Goal: Information Seeking & Learning: Learn about a topic

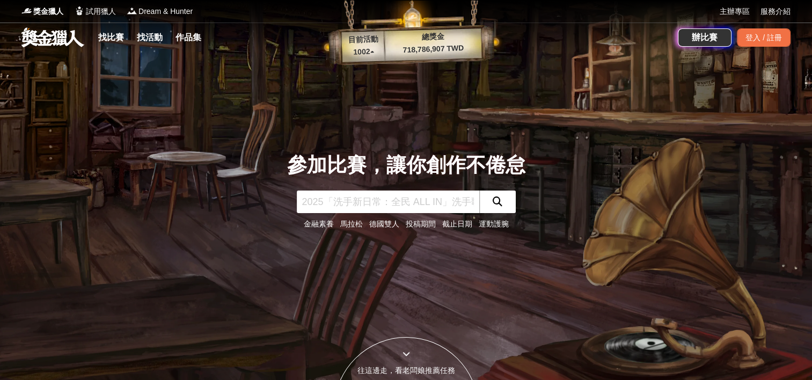
click at [359, 204] on input "text" at bounding box center [388, 202] width 183 height 23
type input "2025"
click button "submit" at bounding box center [497, 202] width 37 height 23
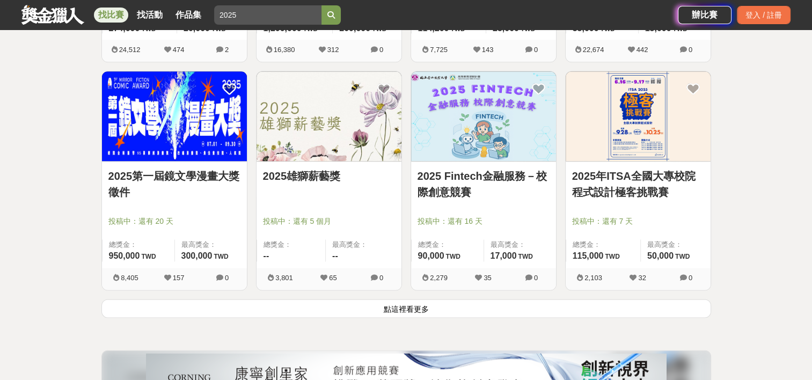
scroll to position [1331, 0]
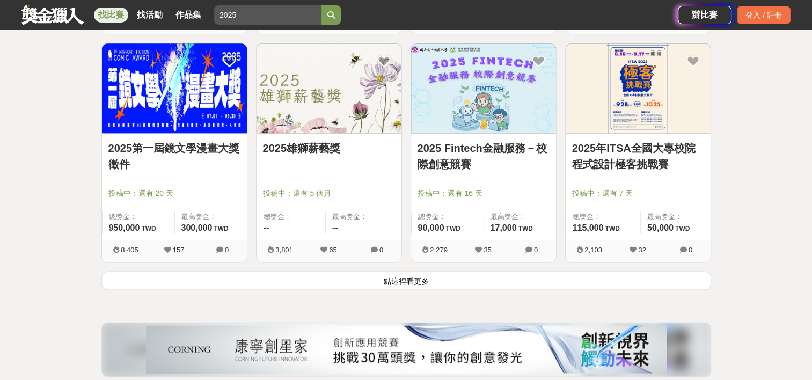
click at [371, 276] on button "點這裡看更多" at bounding box center [406, 280] width 610 height 19
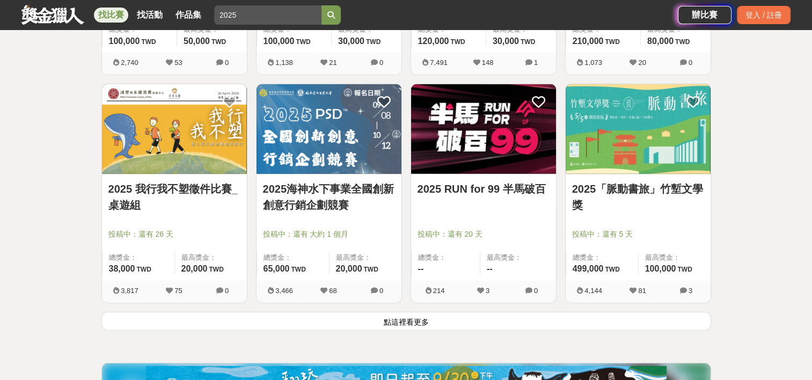
scroll to position [2694, 0]
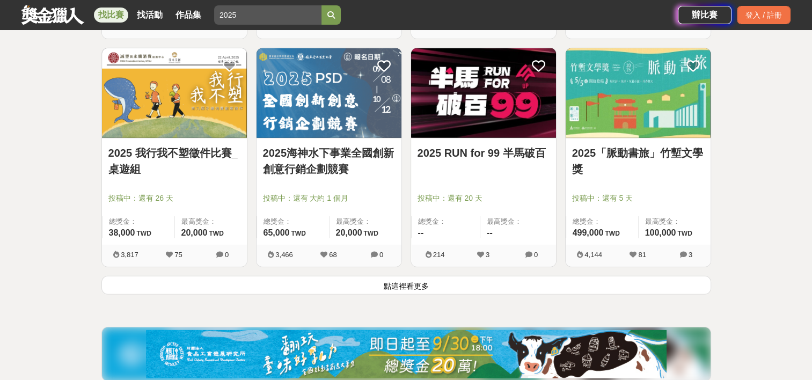
click at [394, 284] on button "點這裡看更多" at bounding box center [406, 285] width 610 height 19
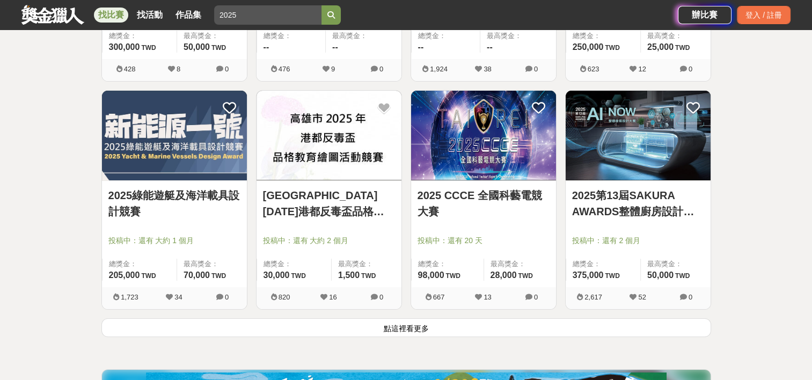
scroll to position [4045, 0]
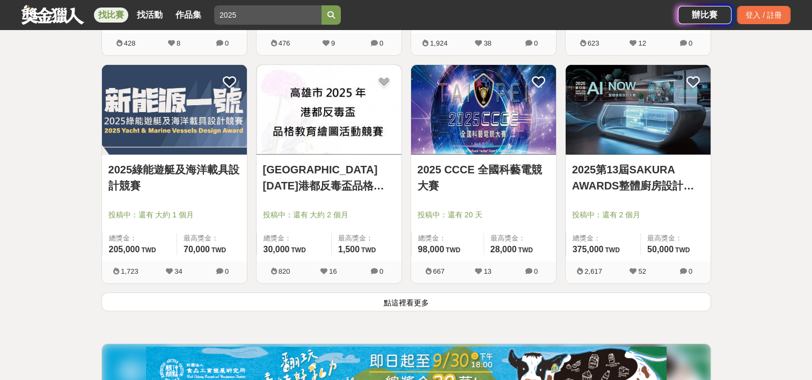
click at [397, 304] on button "點這裡看更多" at bounding box center [406, 302] width 610 height 19
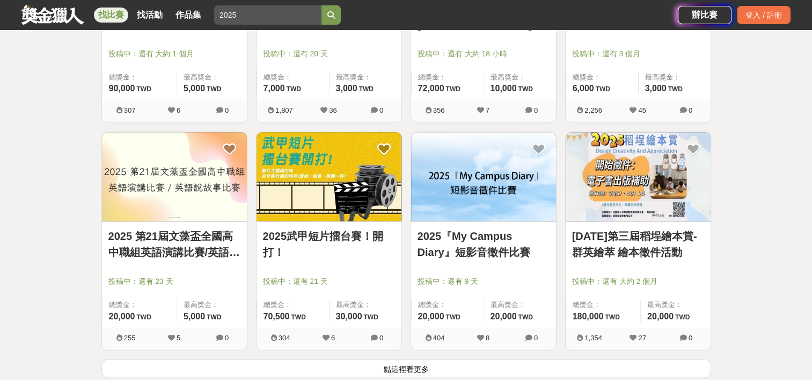
scroll to position [5346, 0]
click at [406, 362] on button "點這裡看更多" at bounding box center [406, 368] width 610 height 19
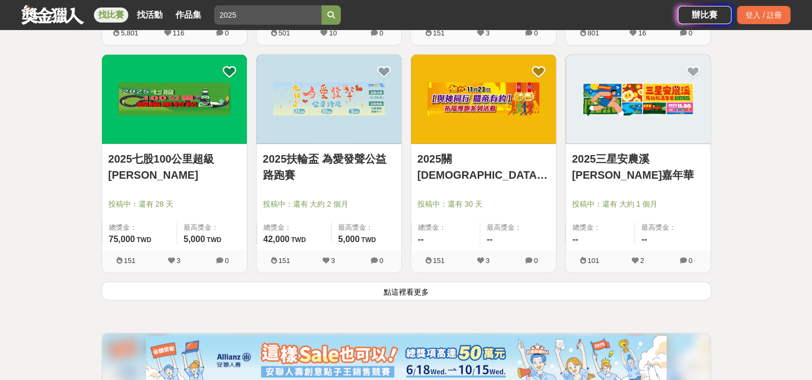
scroll to position [6846, 0]
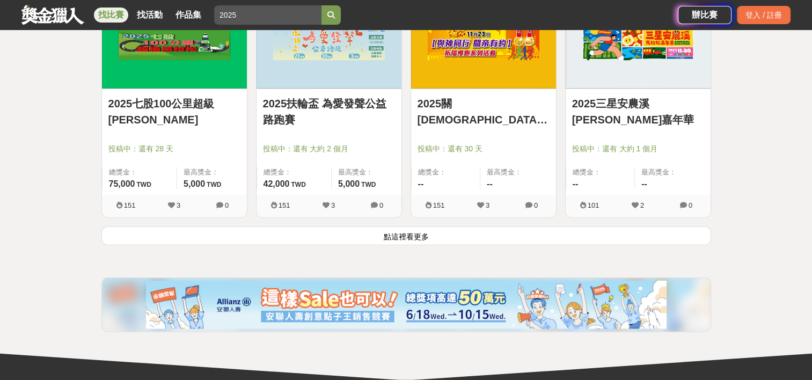
click at [380, 227] on button "點這裡看更多" at bounding box center [406, 236] width 610 height 19
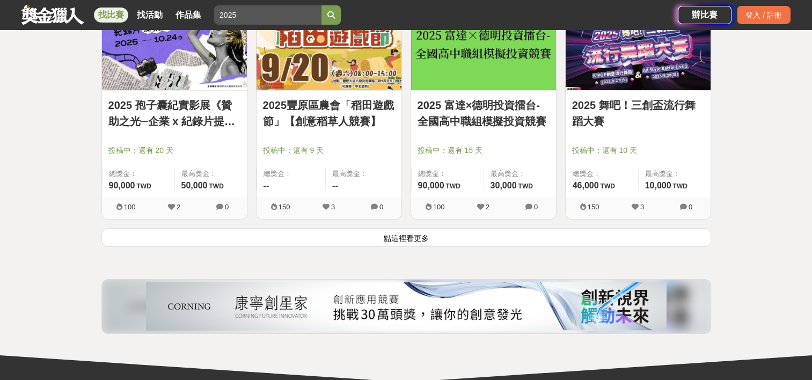
scroll to position [8213, 0]
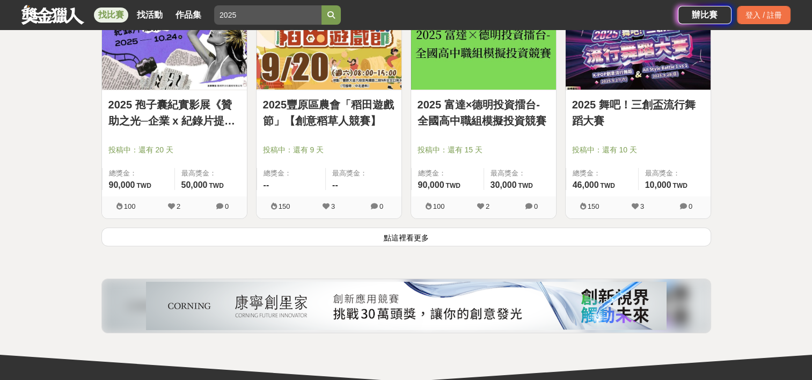
click at [380, 228] on button "點這裡看更多" at bounding box center [406, 237] width 610 height 19
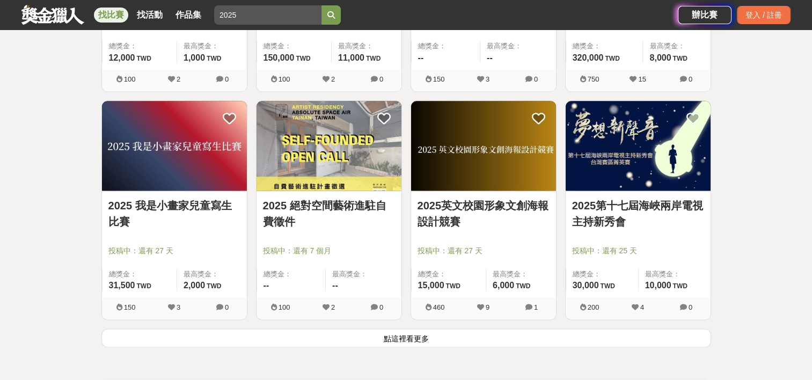
scroll to position [9481, 0]
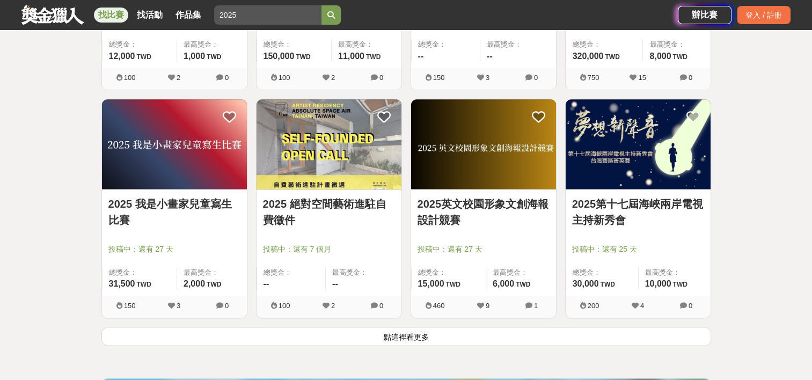
click at [398, 330] on button "點這裡看更多" at bounding box center [406, 336] width 610 height 19
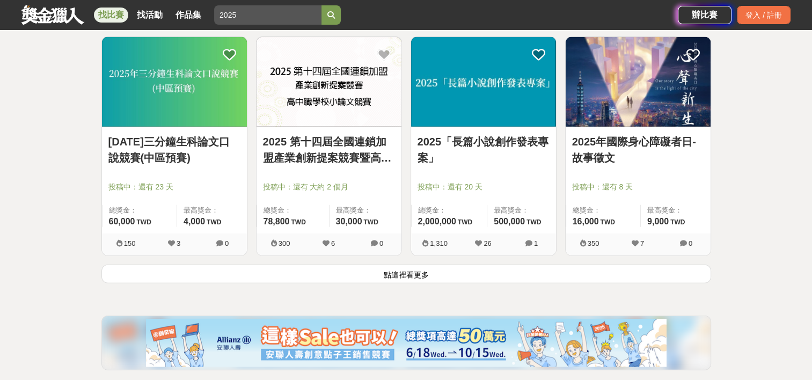
scroll to position [10918, 0]
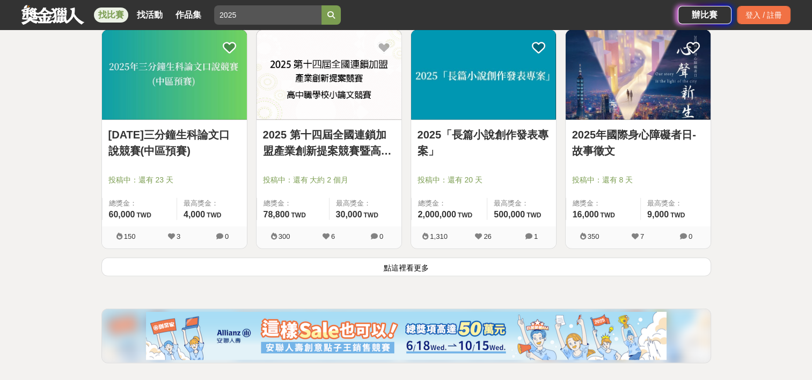
click at [393, 259] on button "點這裡看更多" at bounding box center [406, 267] width 610 height 19
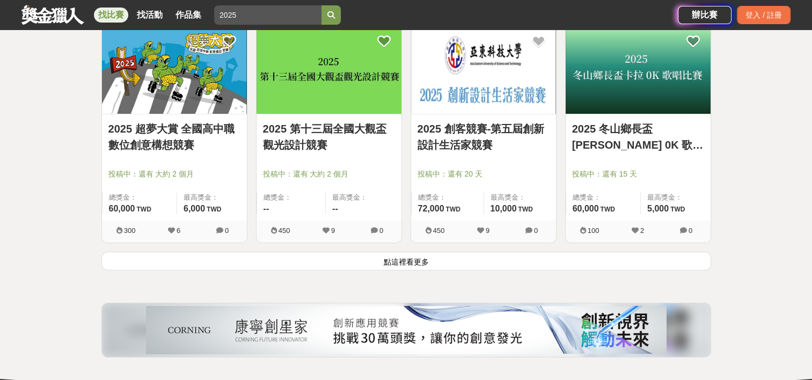
scroll to position [12297, 0]
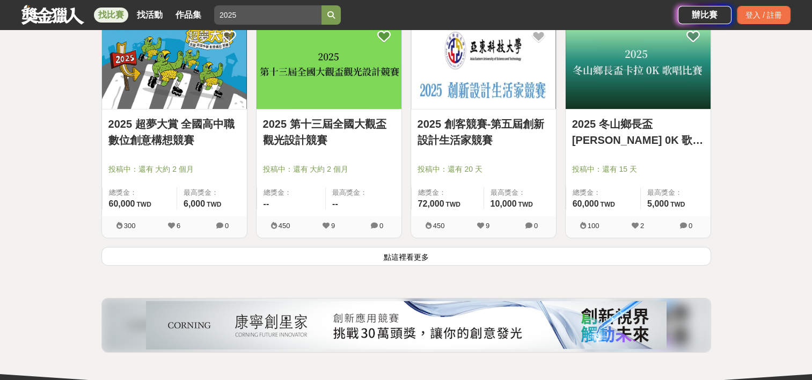
click at [393, 254] on button "點這裡看更多" at bounding box center [406, 256] width 610 height 19
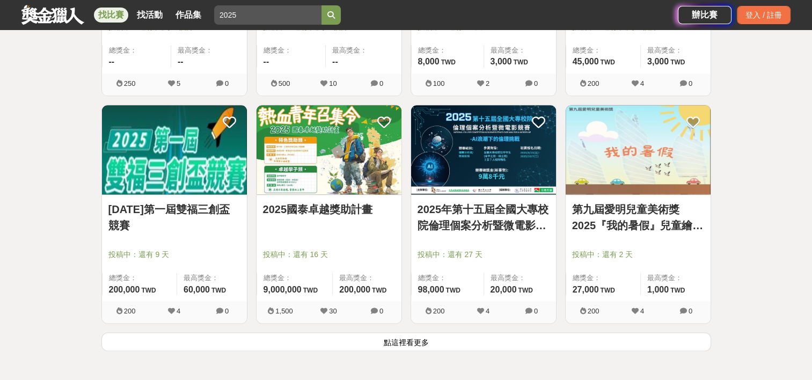
scroll to position [13580, 0]
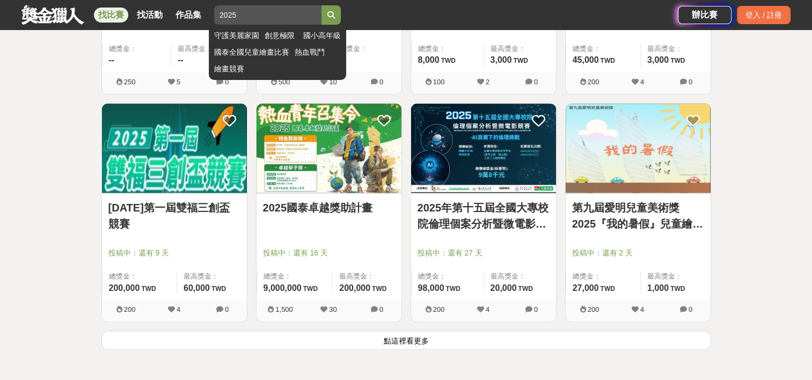
click at [251, 21] on input "2025" at bounding box center [267, 14] width 107 height 19
click at [322, 5] on button "submit" at bounding box center [331, 14] width 19 height 19
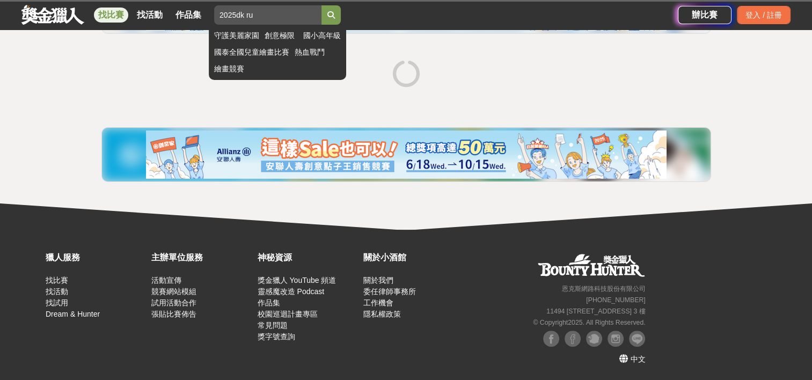
scroll to position [140, 0]
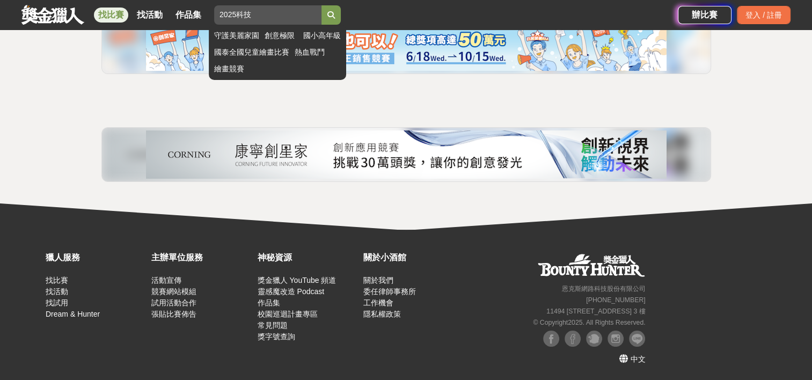
click at [322, 5] on button "submit" at bounding box center [331, 14] width 19 height 19
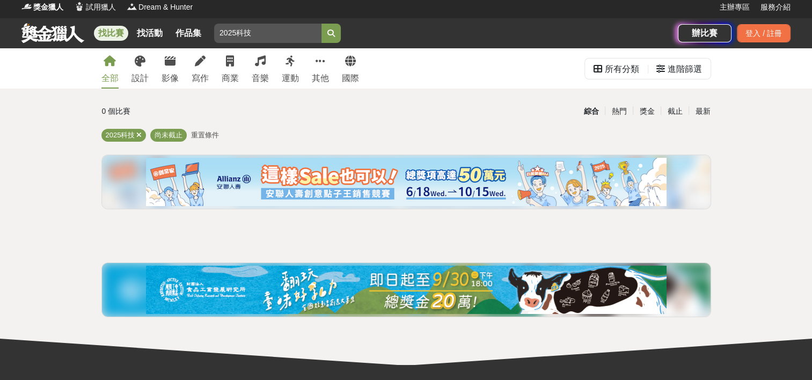
scroll to position [3, 0]
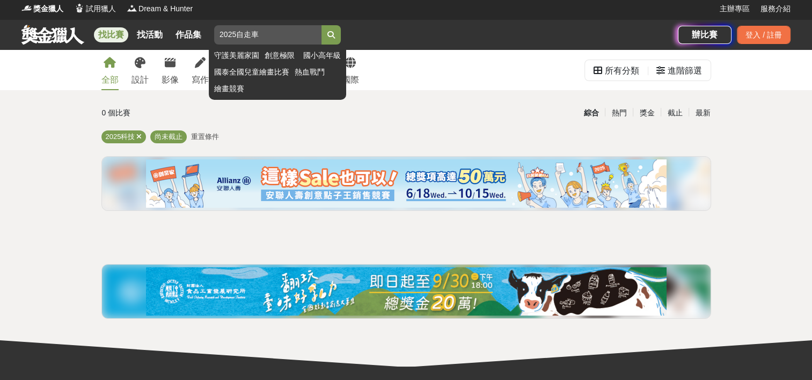
click at [322, 25] on button "submit" at bounding box center [331, 34] width 19 height 19
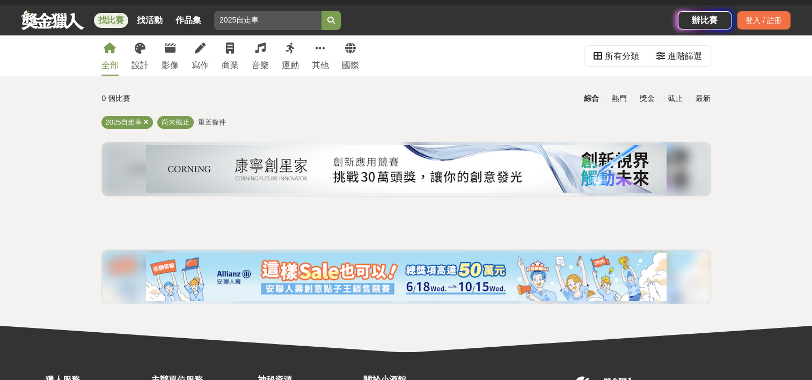
scroll to position [18, 0]
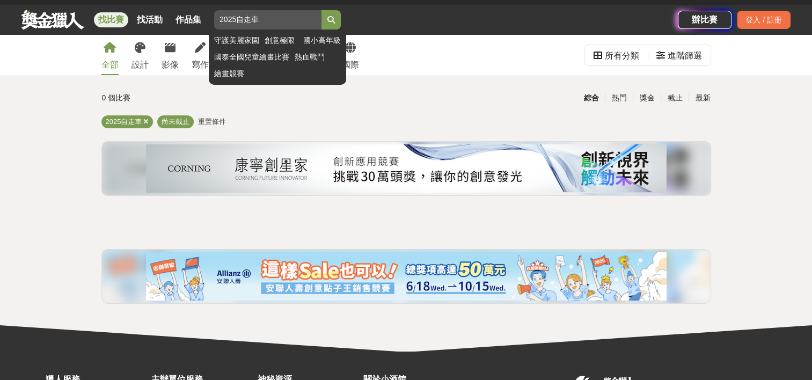
click at [235, 23] on input "2025自走車" at bounding box center [267, 19] width 107 height 19
click at [322, 10] on button "submit" at bounding box center [331, 19] width 19 height 19
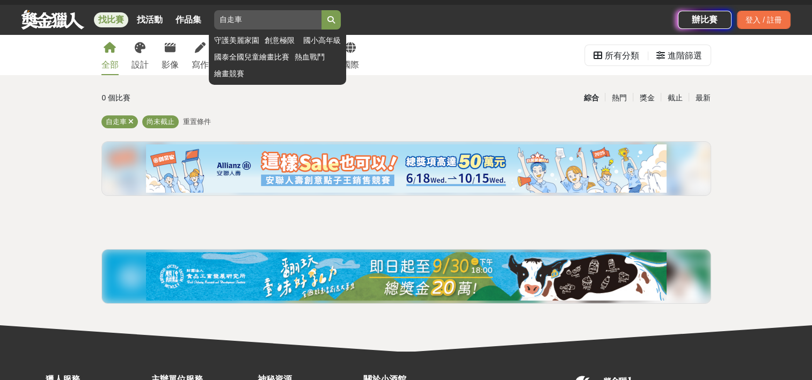
click at [254, 24] on input "自走車" at bounding box center [267, 19] width 107 height 19
type input "自"
type input "ㄅ"
type input "水火箭"
click at [322, 10] on button "submit" at bounding box center [331, 19] width 19 height 19
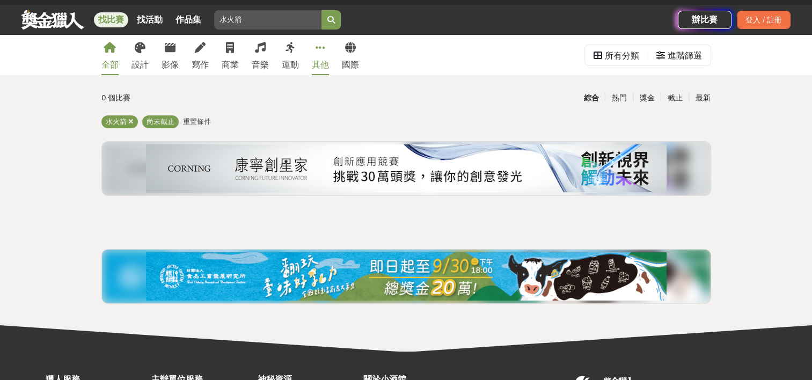
click at [322, 49] on icon at bounding box center [321, 47] width 10 height 11
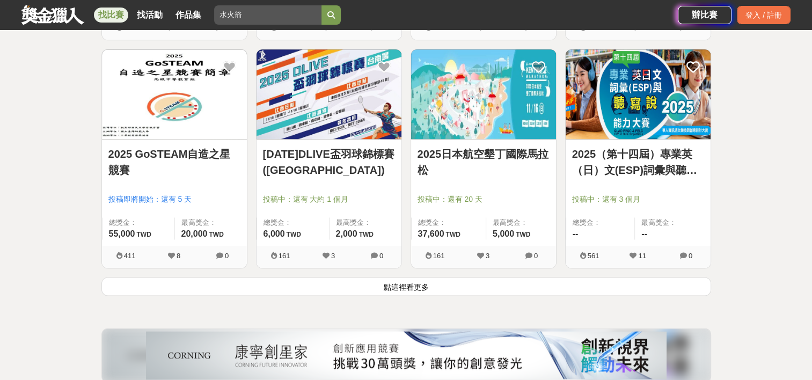
scroll to position [1363, 0]
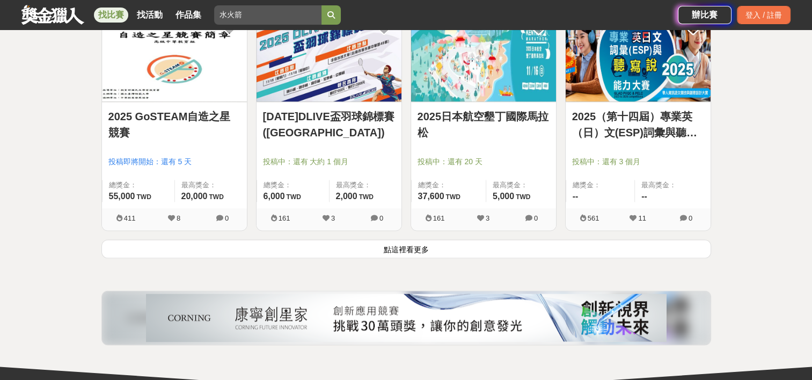
click at [303, 242] on button "點這裡看更多" at bounding box center [406, 248] width 610 height 19
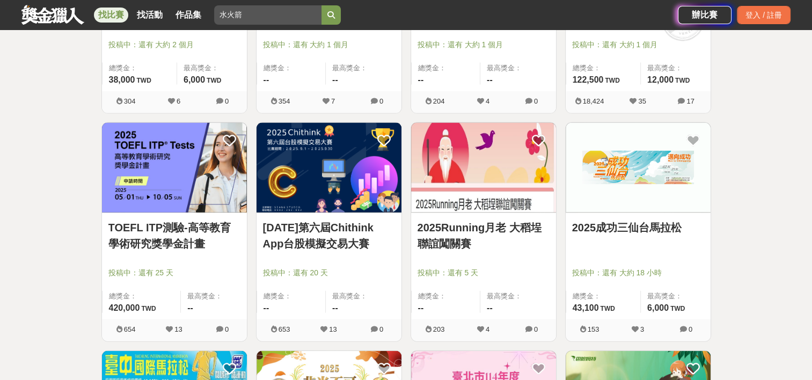
scroll to position [2626, 0]
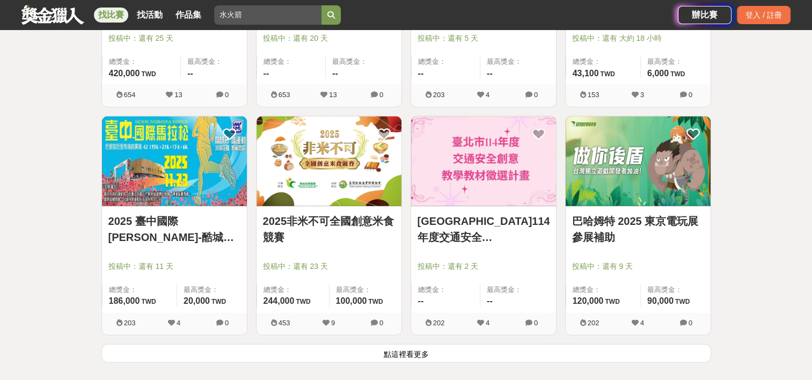
click at [325, 347] on button "點這裡看更多" at bounding box center [406, 353] width 610 height 19
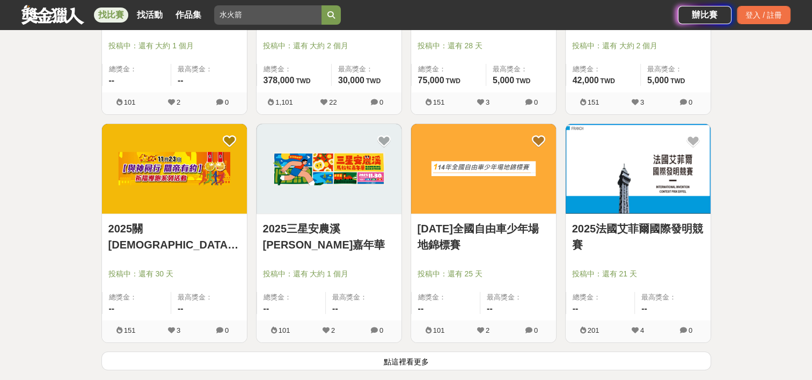
scroll to position [3995, 0]
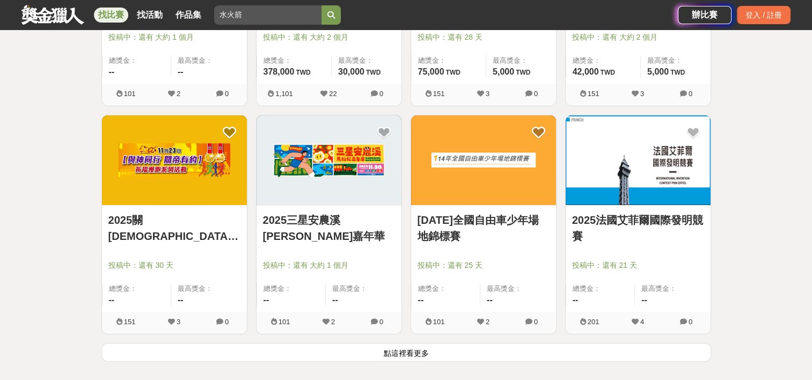
click at [325, 347] on button "點這裡看更多" at bounding box center [406, 352] width 610 height 19
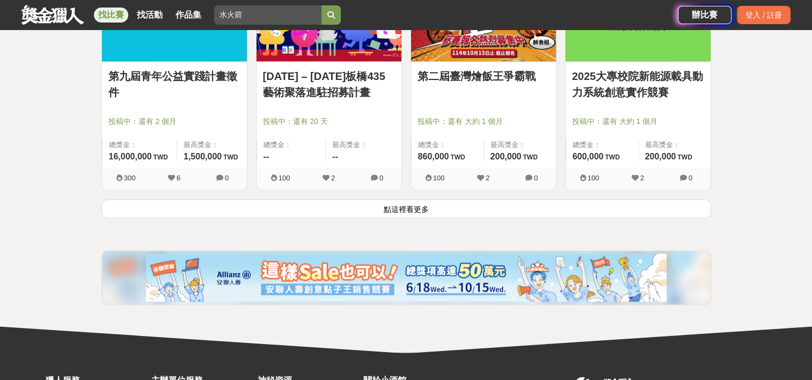
scroll to position [5507, 0]
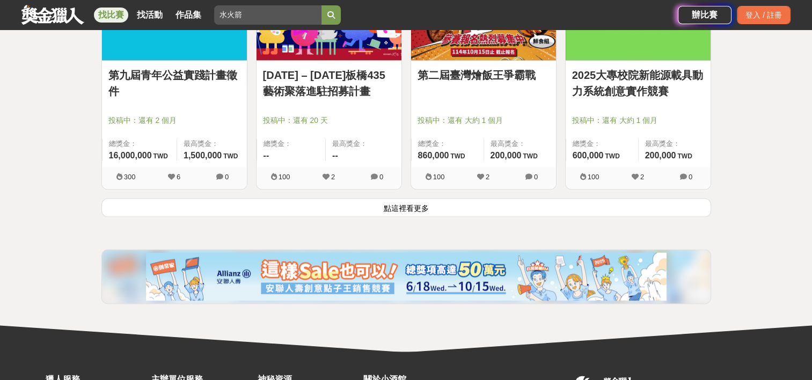
click at [351, 206] on button "點這裡看更多" at bounding box center [406, 207] width 610 height 19
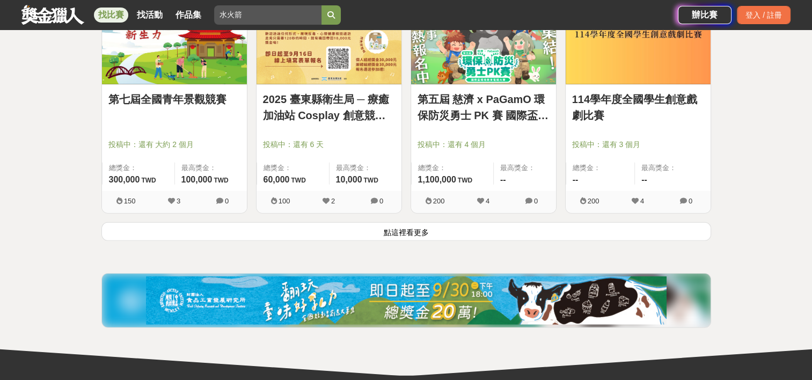
scroll to position [6982, 0]
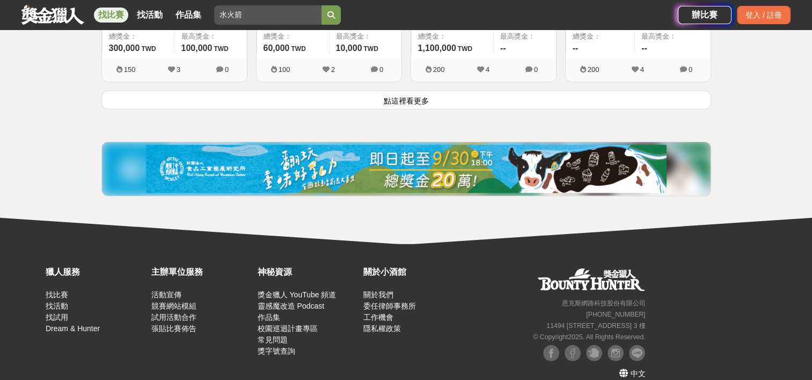
click at [371, 98] on button "點這裡看更多" at bounding box center [406, 100] width 610 height 19
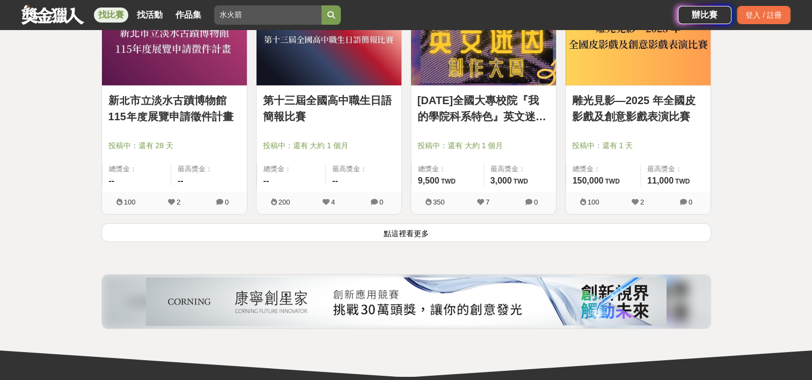
scroll to position [8255, 0]
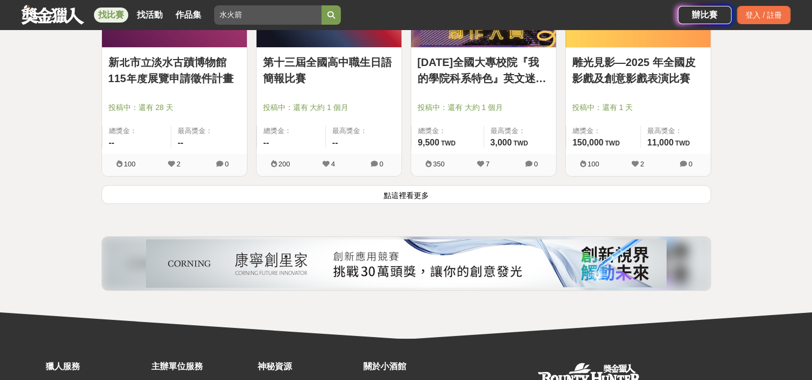
click at [369, 185] on button "點這裡看更多" at bounding box center [406, 194] width 610 height 19
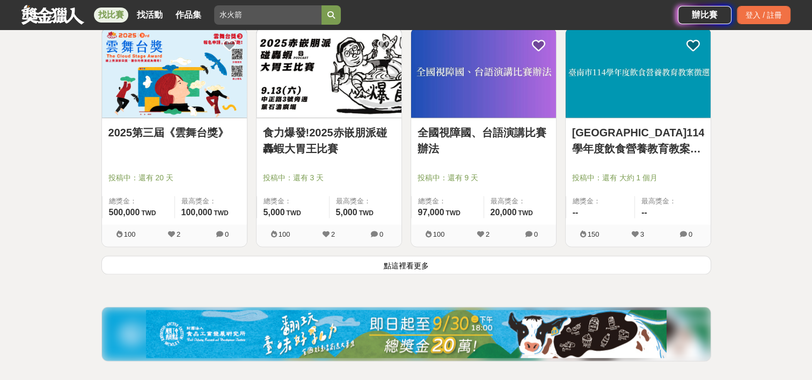
scroll to position [9614, 0]
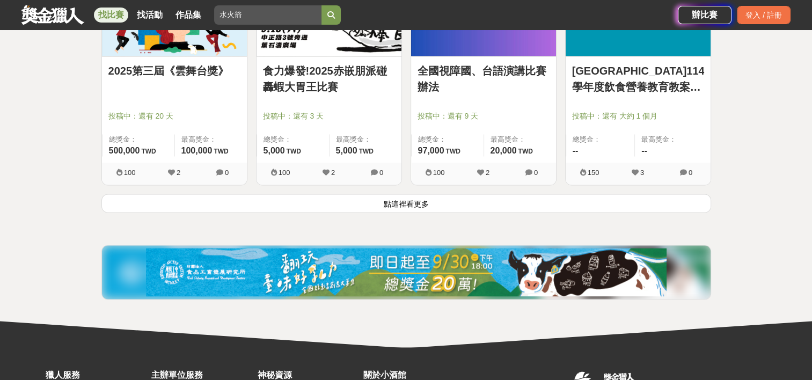
click at [371, 199] on button "點這裡看更多" at bounding box center [406, 203] width 610 height 19
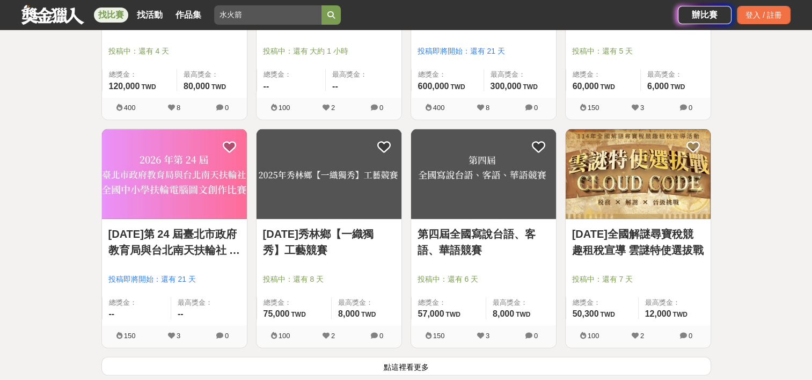
scroll to position [10957, 0]
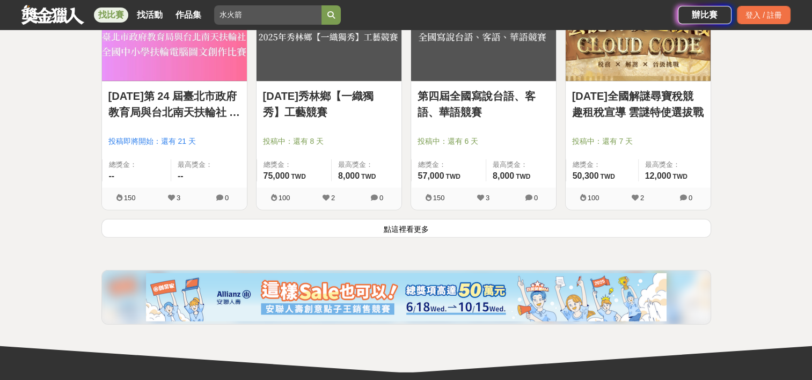
click at [376, 221] on button "點這裡看更多" at bounding box center [406, 228] width 610 height 19
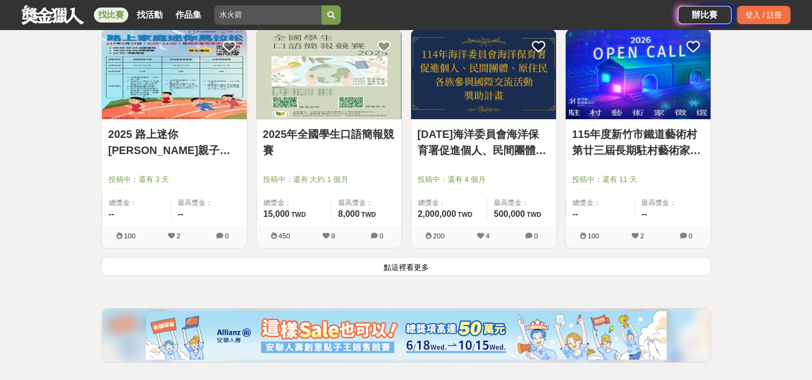
scroll to position [12294, 0]
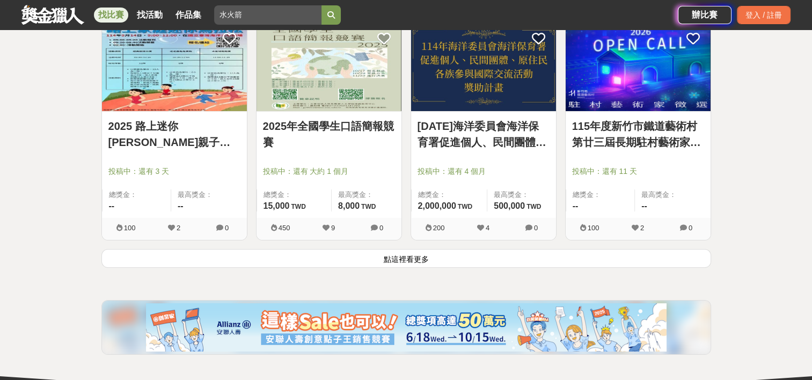
click at [380, 249] on button "點這裡看更多" at bounding box center [406, 258] width 610 height 19
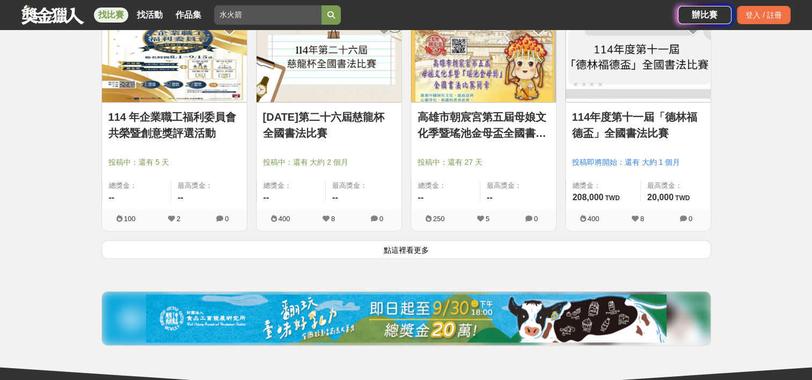
scroll to position [13671, 0]
click at [363, 244] on button "點這裡看更多" at bounding box center [406, 249] width 610 height 19
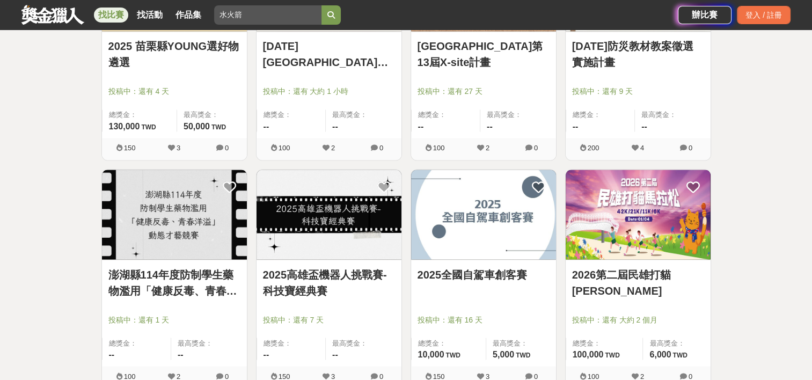
scroll to position [14002, 0]
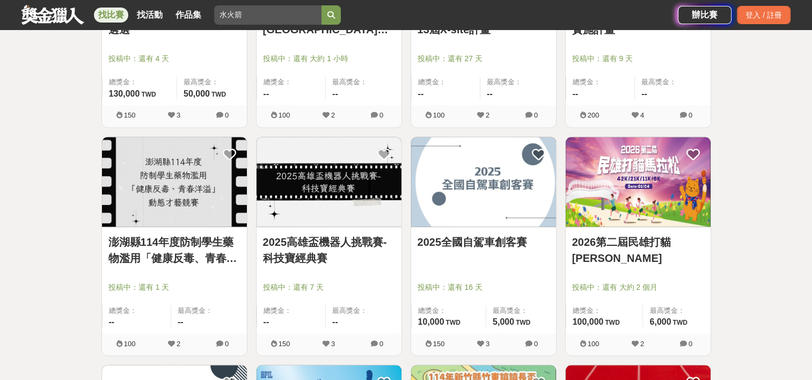
click at [474, 183] on img at bounding box center [483, 182] width 145 height 90
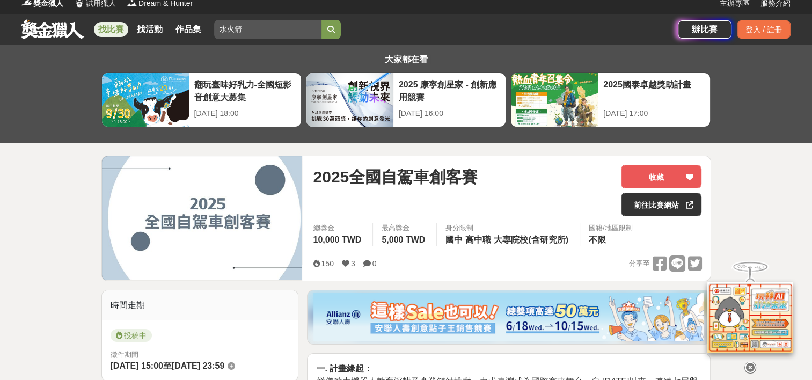
scroll to position [6, 0]
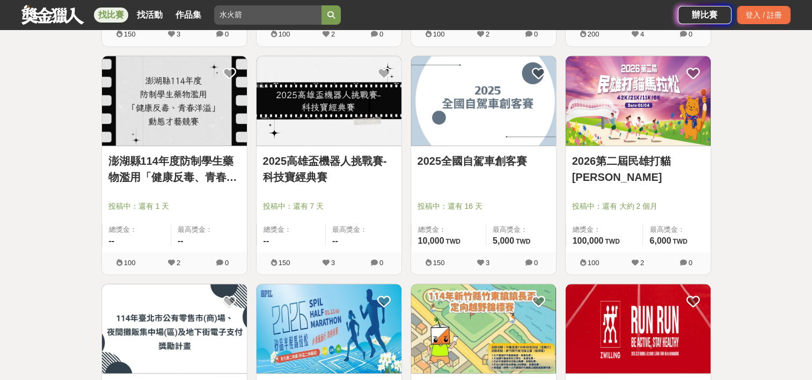
scroll to position [14085, 0]
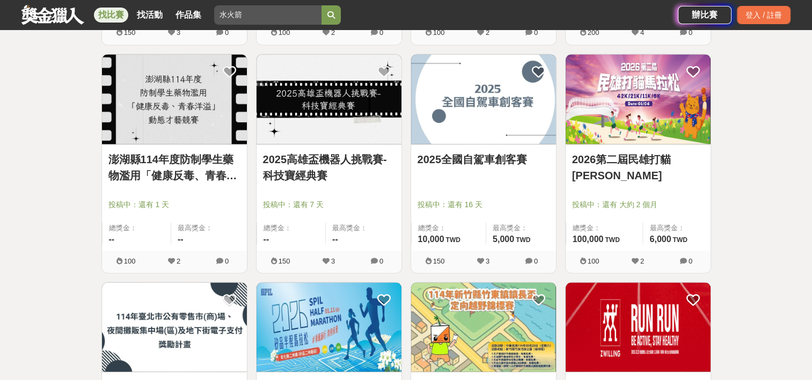
click at [309, 125] on img at bounding box center [329, 99] width 145 height 90
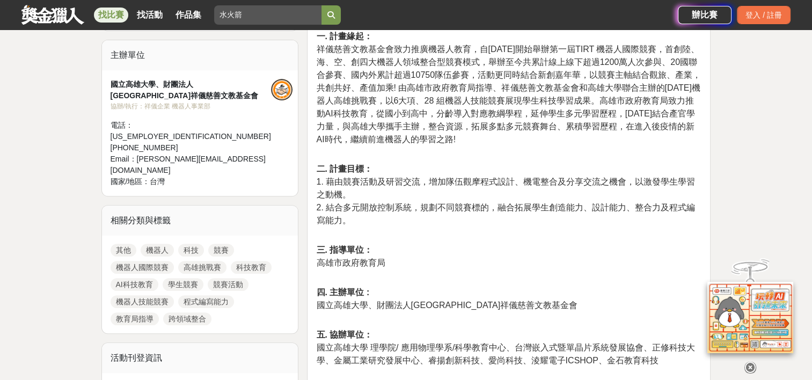
scroll to position [368, 0]
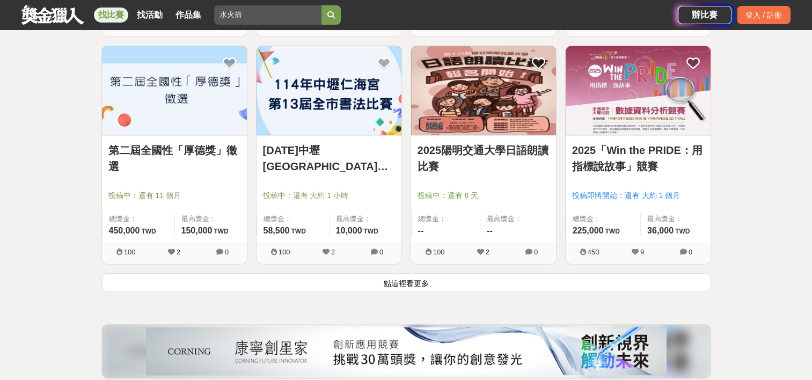
scroll to position [15012, 0]
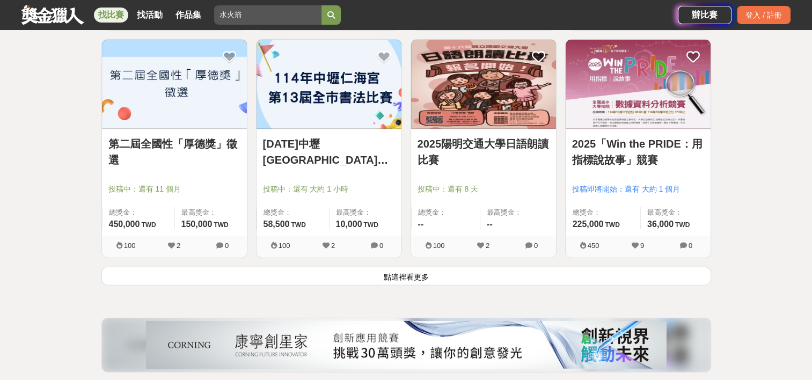
click at [246, 270] on button "點這裡看更多" at bounding box center [406, 276] width 610 height 19
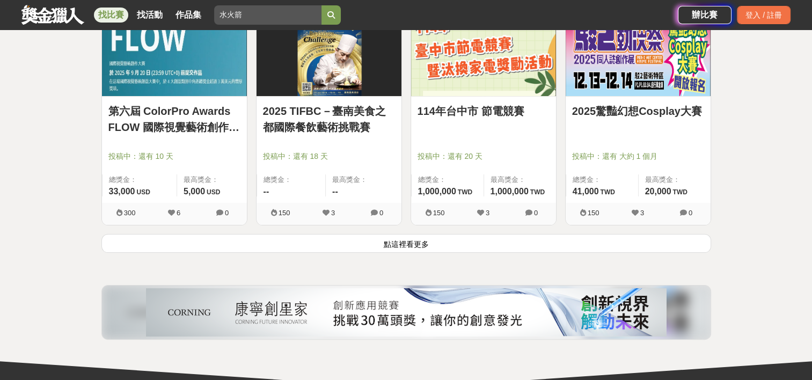
scroll to position [16420, 0]
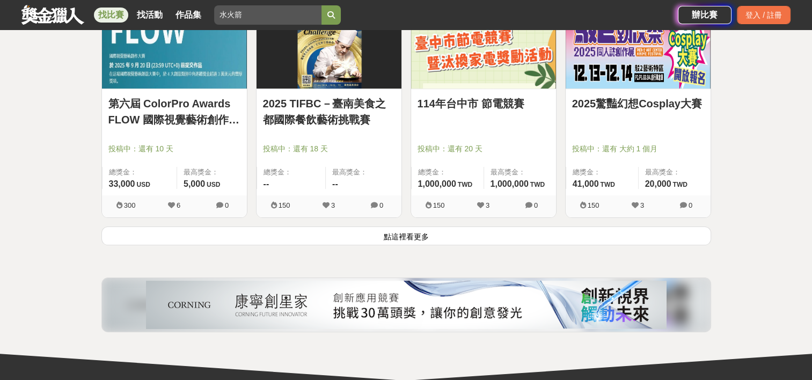
click at [260, 227] on button "點這裡看更多" at bounding box center [406, 236] width 610 height 19
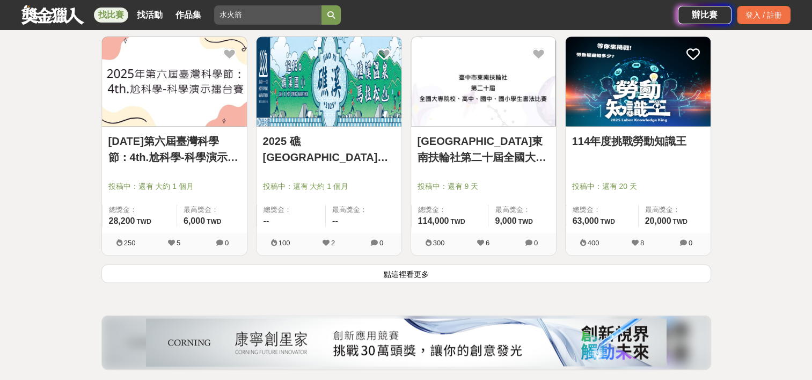
scroll to position [17751, 0]
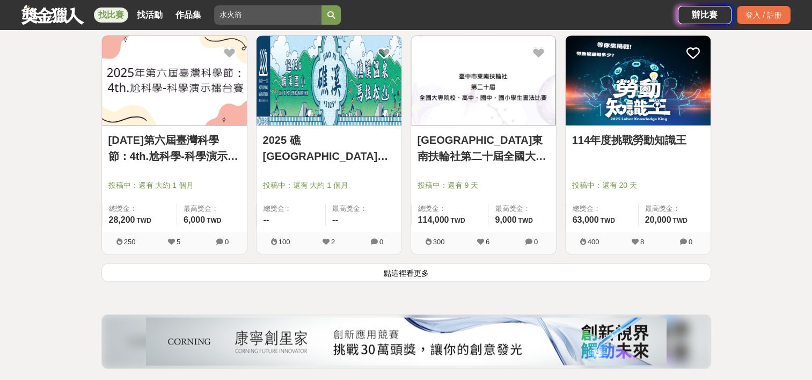
click at [262, 263] on button "點這裡看更多" at bounding box center [406, 272] width 610 height 19
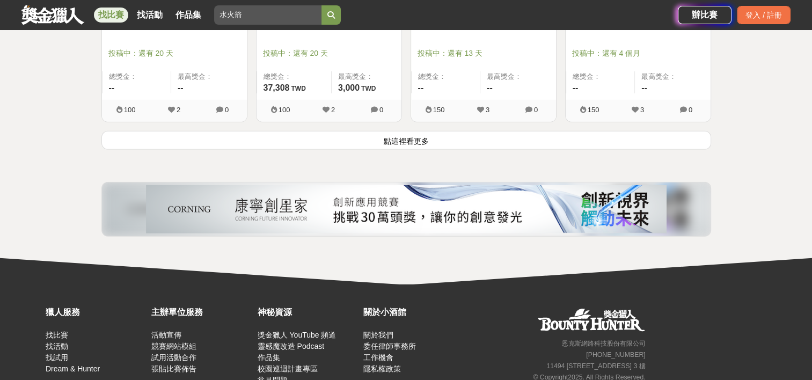
scroll to position [19294, 0]
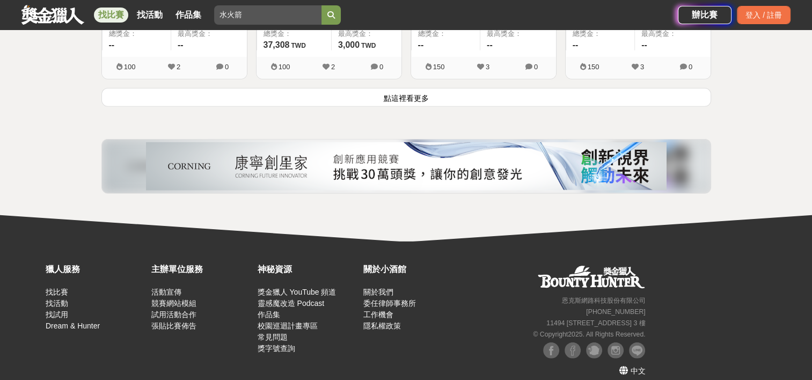
click at [320, 88] on button "點這裡看更多" at bounding box center [406, 97] width 610 height 19
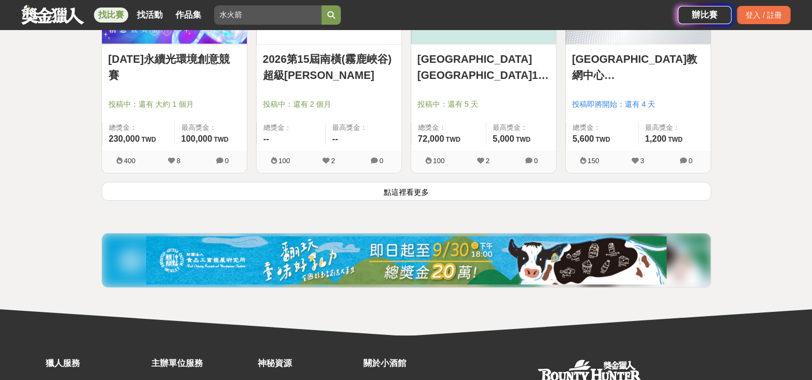
scroll to position [20575, 0]
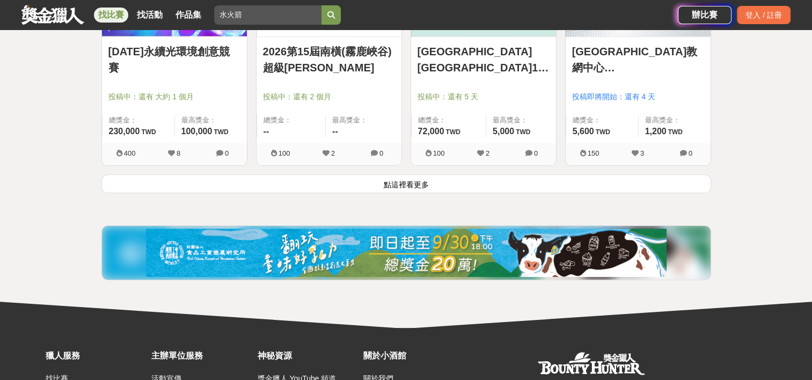
click at [319, 174] on button "點這裡看更多" at bounding box center [406, 183] width 610 height 19
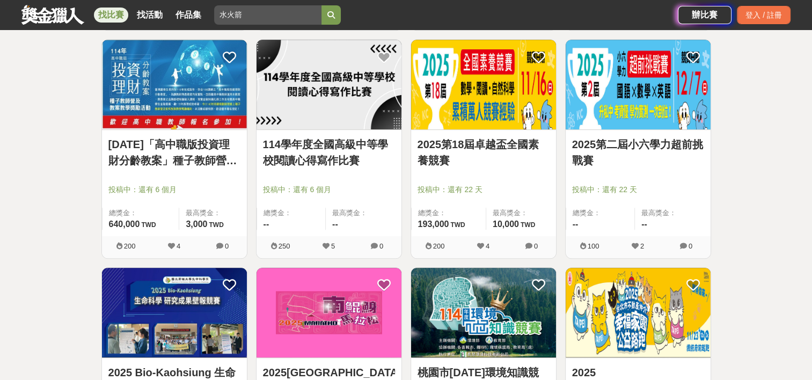
scroll to position [20938, 0]
